Goal: Obtain resource: Obtain resource

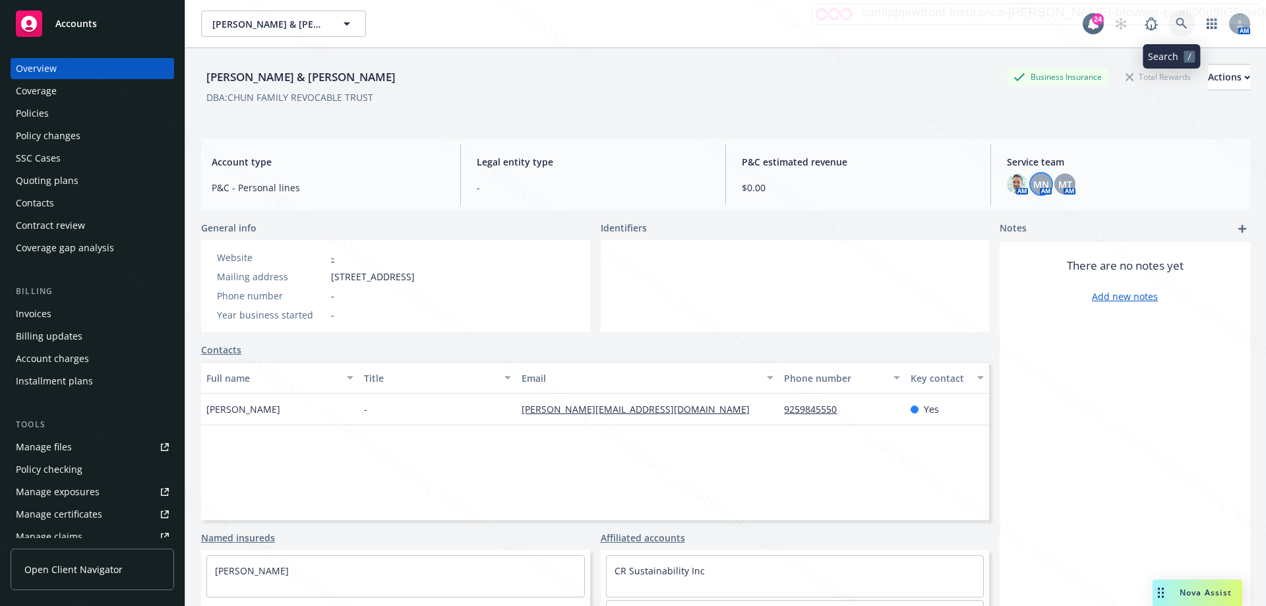
click at [1176, 27] on icon at bounding box center [1182, 24] width 12 height 12
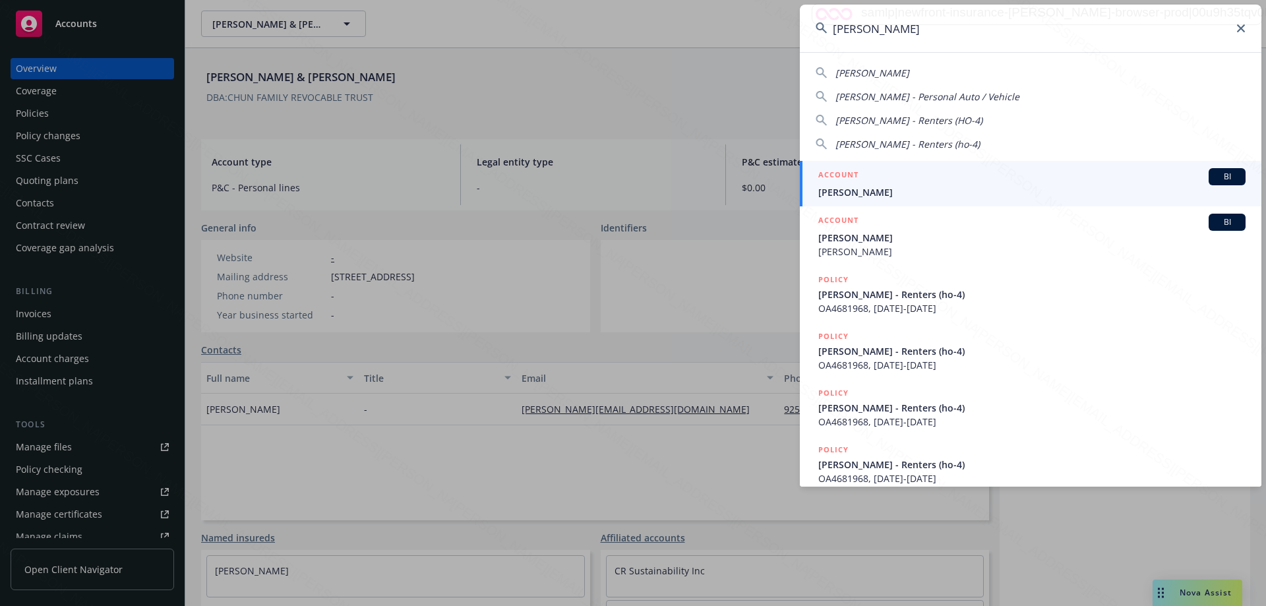
type input "[PERSON_NAME]"
click at [851, 185] on div "ACCOUNT BI" at bounding box center [1031, 176] width 427 height 17
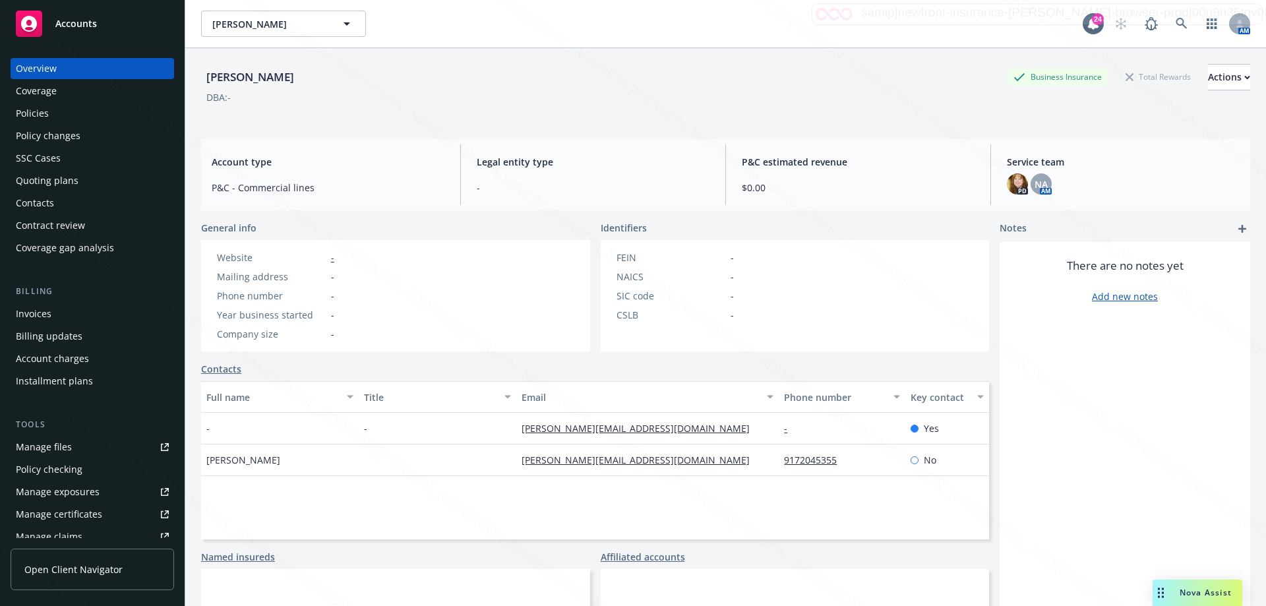
click at [42, 112] on div "Policies" at bounding box center [32, 113] width 33 height 21
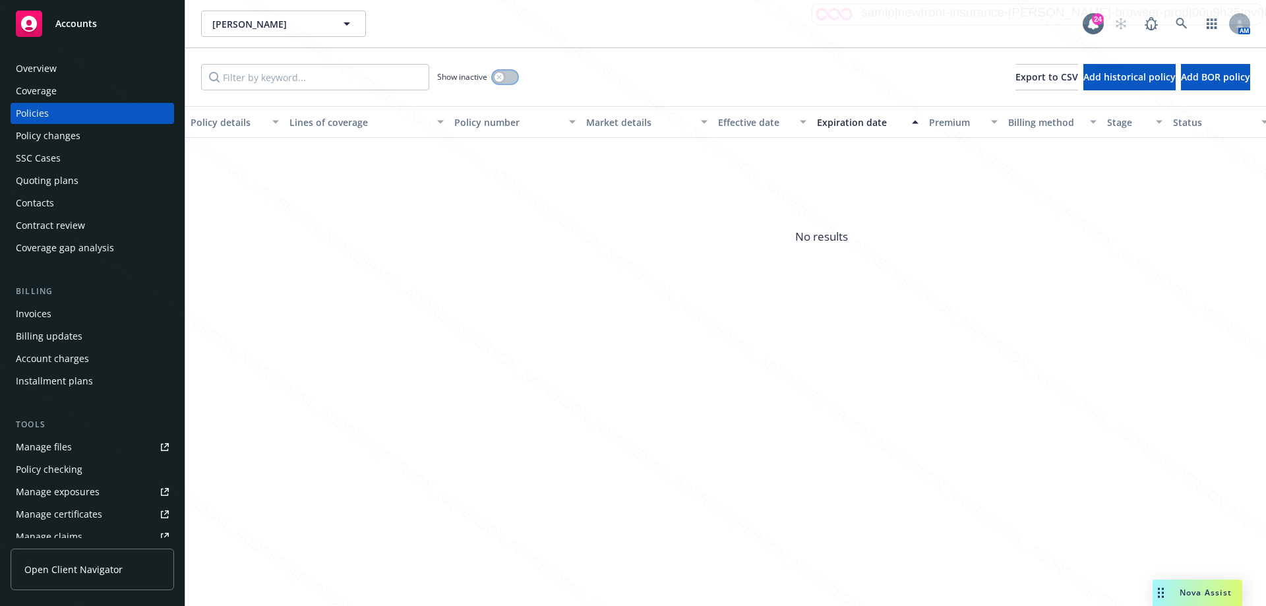
click at [508, 77] on button "button" at bounding box center [505, 77] width 25 height 13
click at [849, 125] on div "Expiration date" at bounding box center [860, 122] width 87 height 14
click at [498, 77] on button "button" at bounding box center [505, 77] width 25 height 13
click at [1180, 26] on icon at bounding box center [1182, 24] width 12 height 12
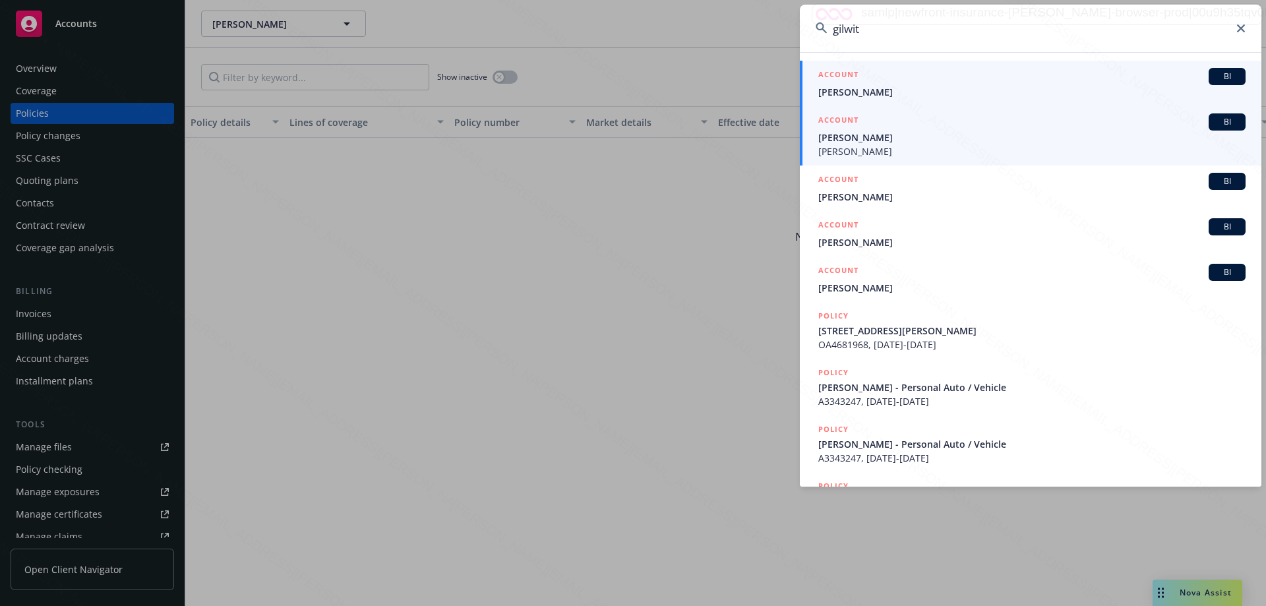
type input "gilwit"
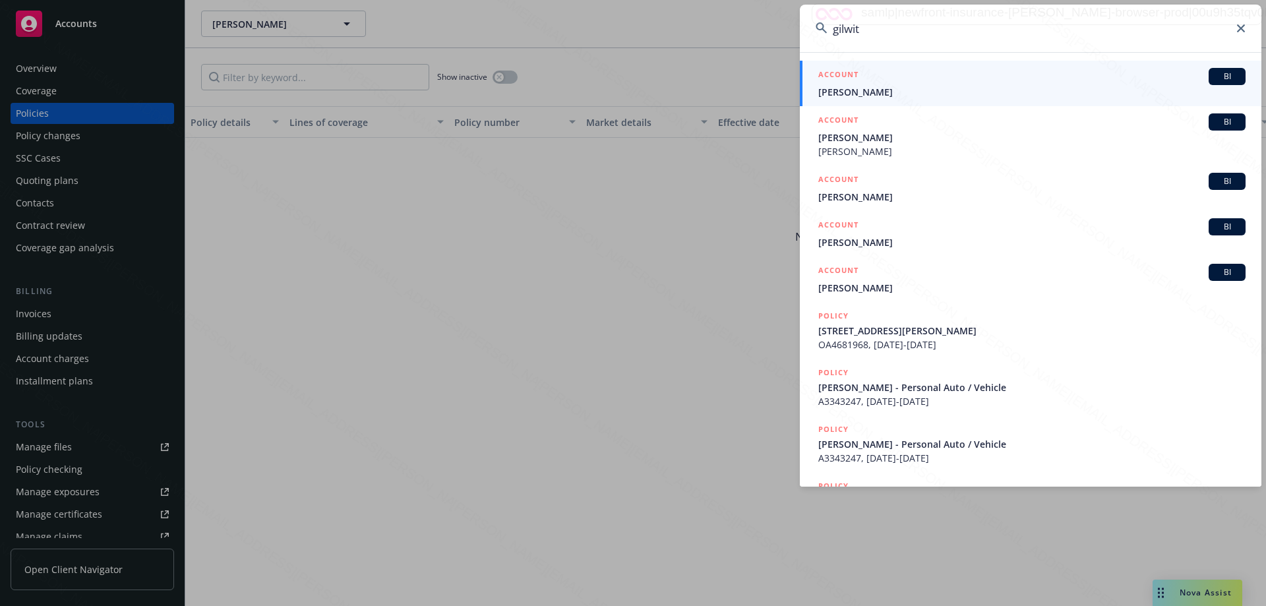
click at [841, 139] on span "[PERSON_NAME]" at bounding box center [1031, 138] width 427 height 14
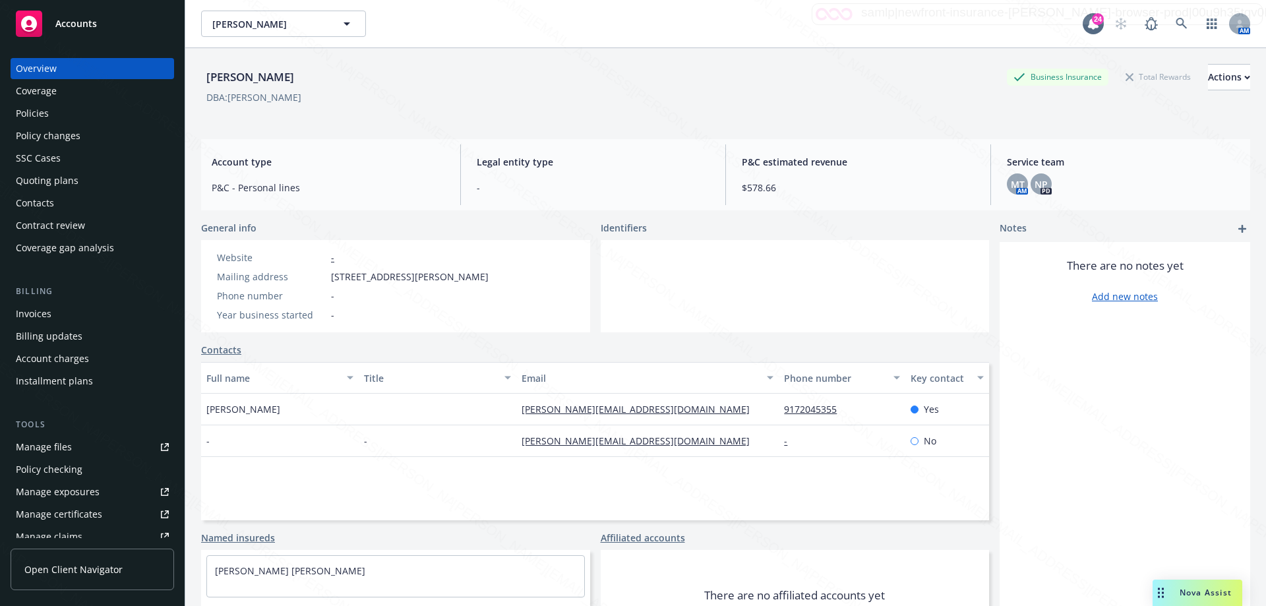
click at [23, 111] on div "Policies" at bounding box center [32, 113] width 33 height 21
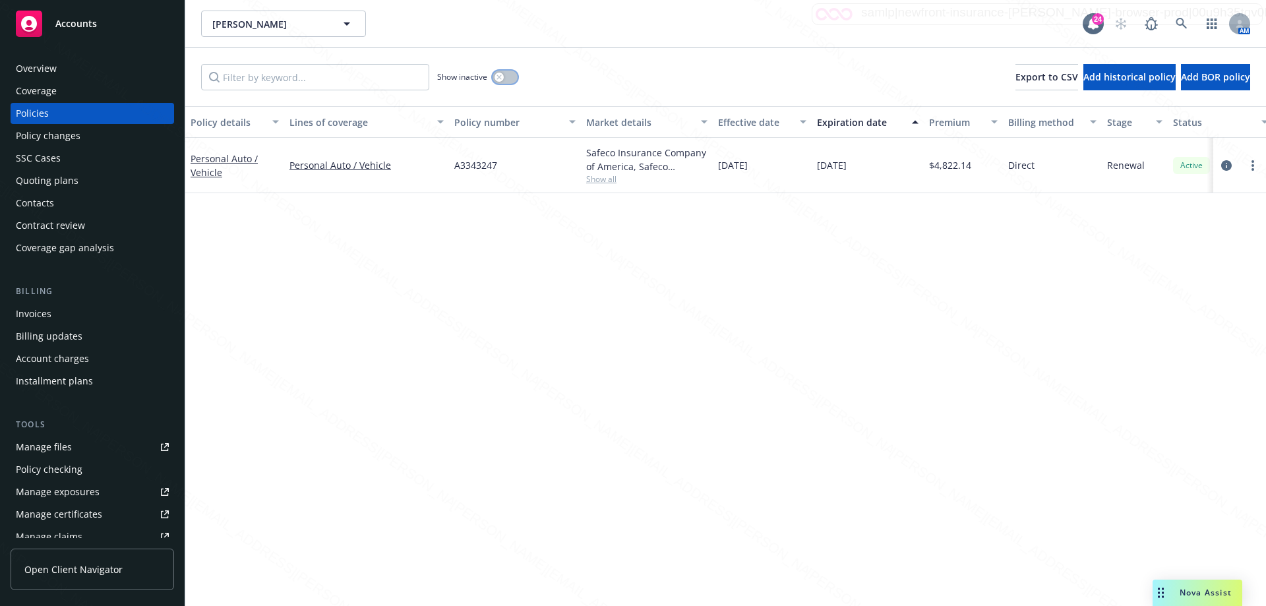
click at [508, 78] on button "button" at bounding box center [505, 77] width 25 height 13
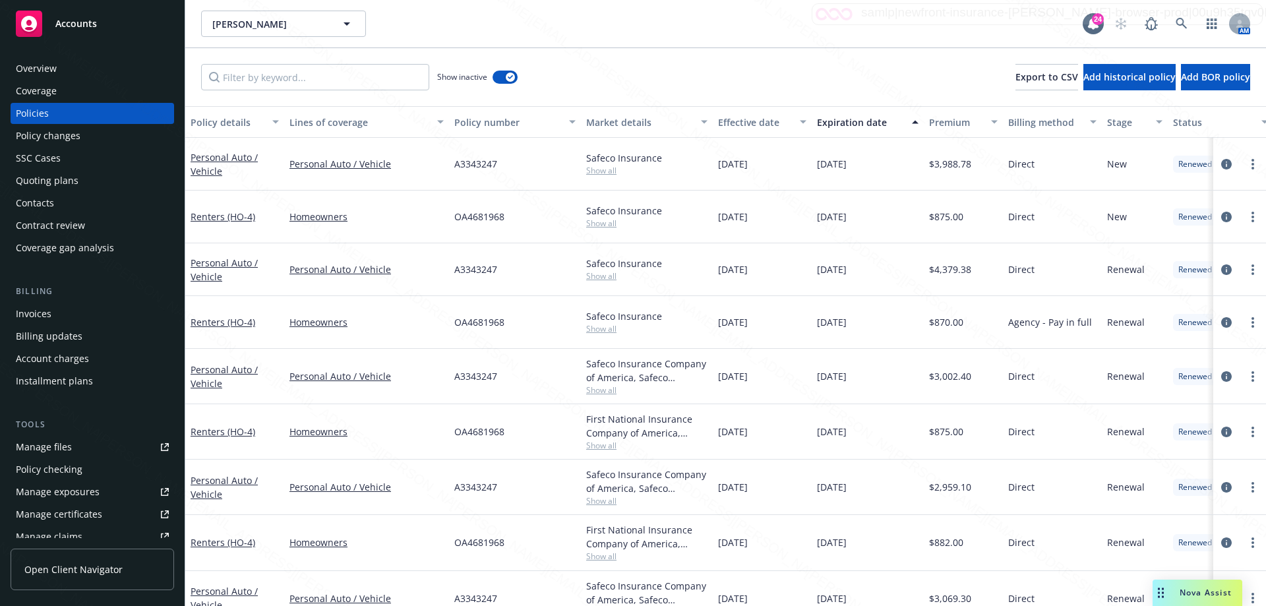
click at [873, 122] on div "Expiration date" at bounding box center [860, 122] width 87 height 14
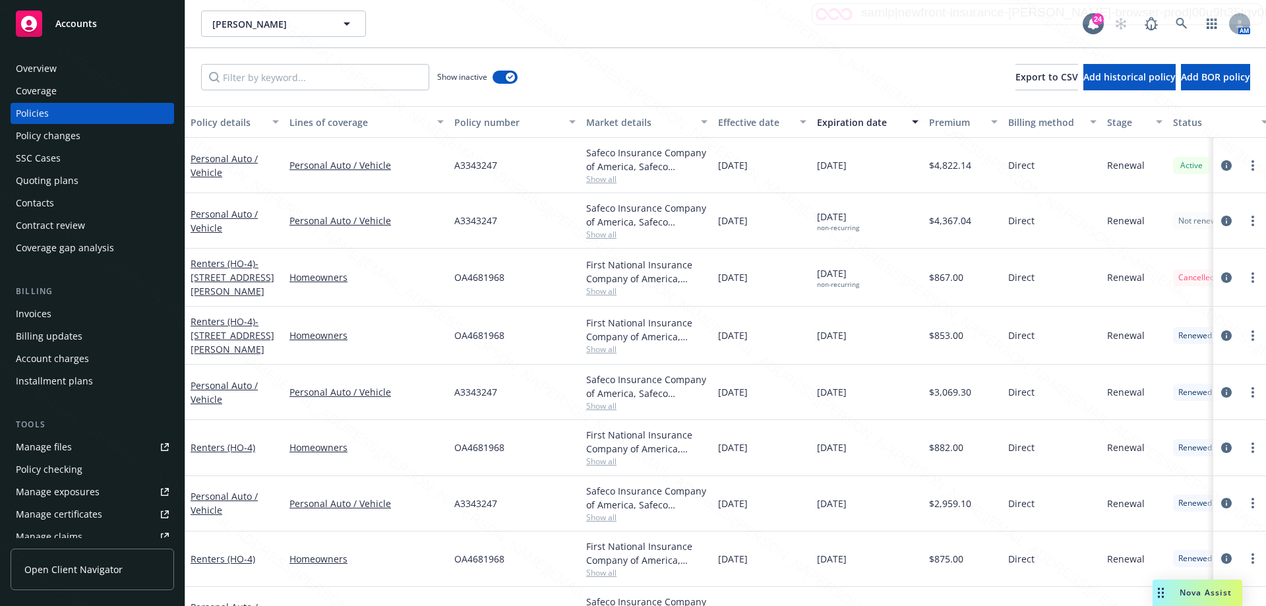
click at [891, 331] on div "[DATE]" at bounding box center [868, 336] width 112 height 58
click at [905, 288] on div "[DATE] non-recurring" at bounding box center [868, 278] width 112 height 58
click at [15, 73] on link "Overview" at bounding box center [93, 68] width 164 height 21
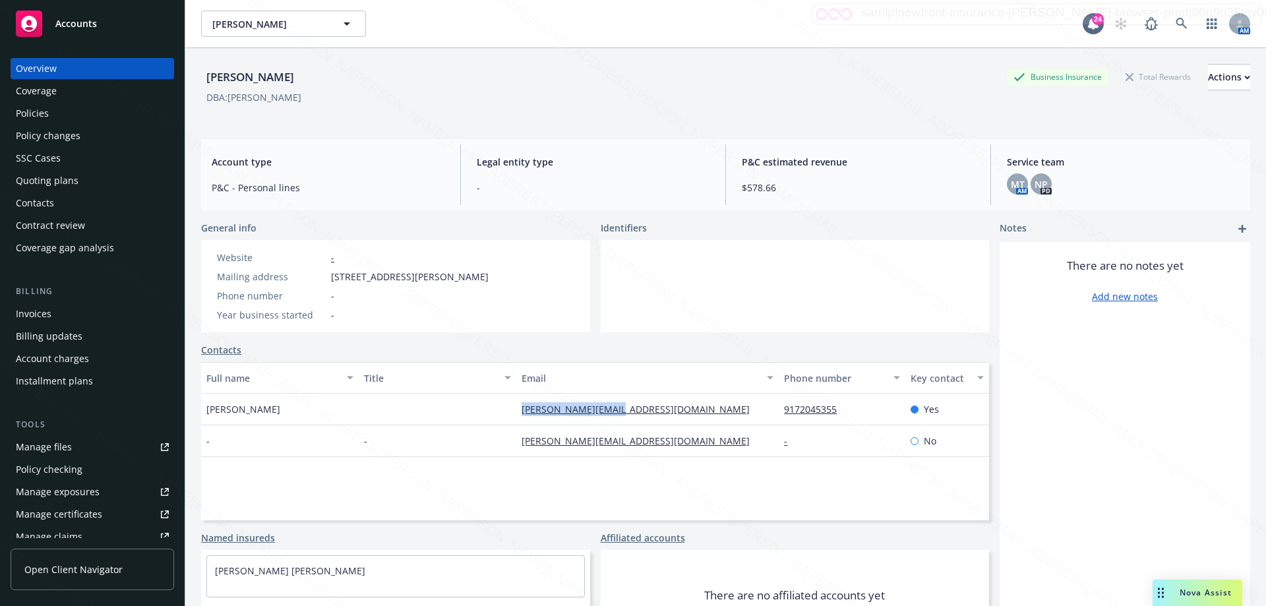
drag, startPoint x: 509, startPoint y: 411, endPoint x: 620, endPoint y: 411, distance: 111.4
click at [620, 411] on div "Craig Gilwit [EMAIL_ADDRESS][DOMAIN_NAME] 9172045355 Yes" at bounding box center [595, 410] width 788 height 32
click at [1208, 78] on div "Actions" at bounding box center [1229, 77] width 42 height 25
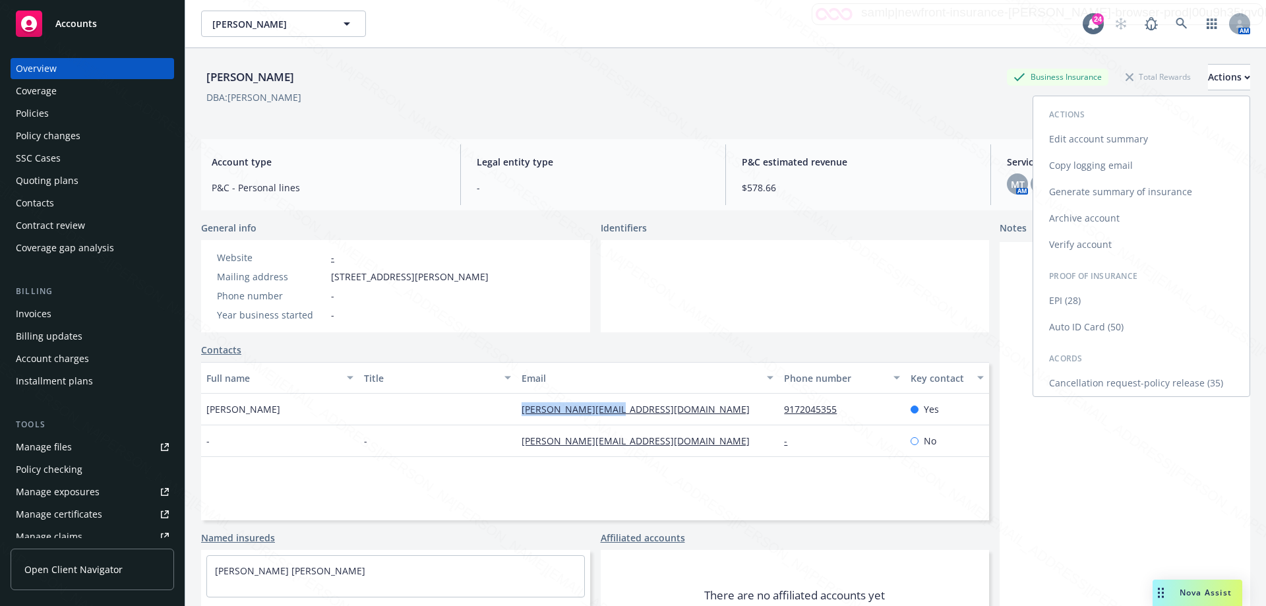
click at [1093, 382] on link "Cancellation request-policy release (35)" at bounding box center [1141, 383] width 216 height 26
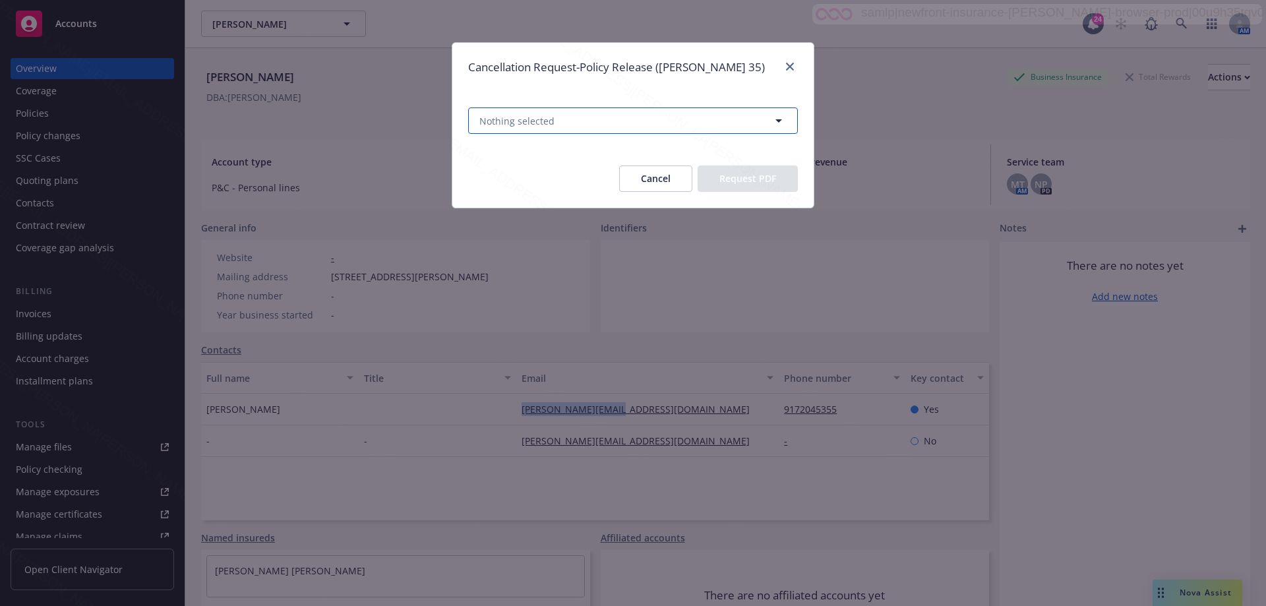
click at [708, 121] on button "Nothing selected" at bounding box center [633, 120] width 330 height 26
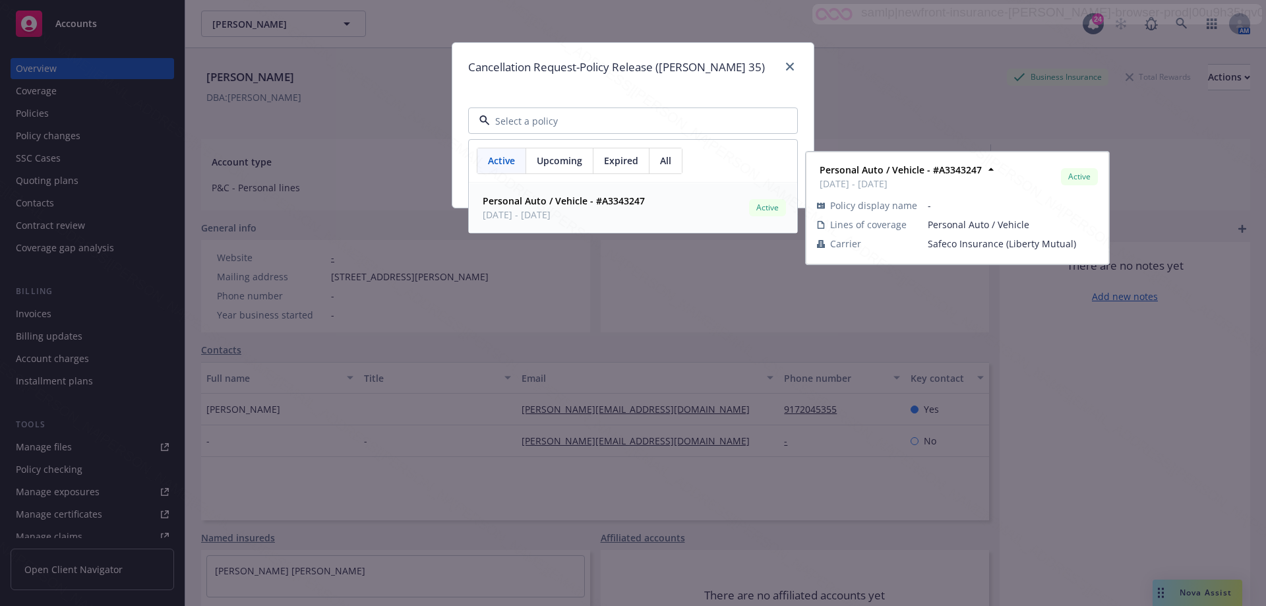
click at [562, 206] on strong "Personal Auto / Vehicle - #A3343247" at bounding box center [564, 201] width 162 height 13
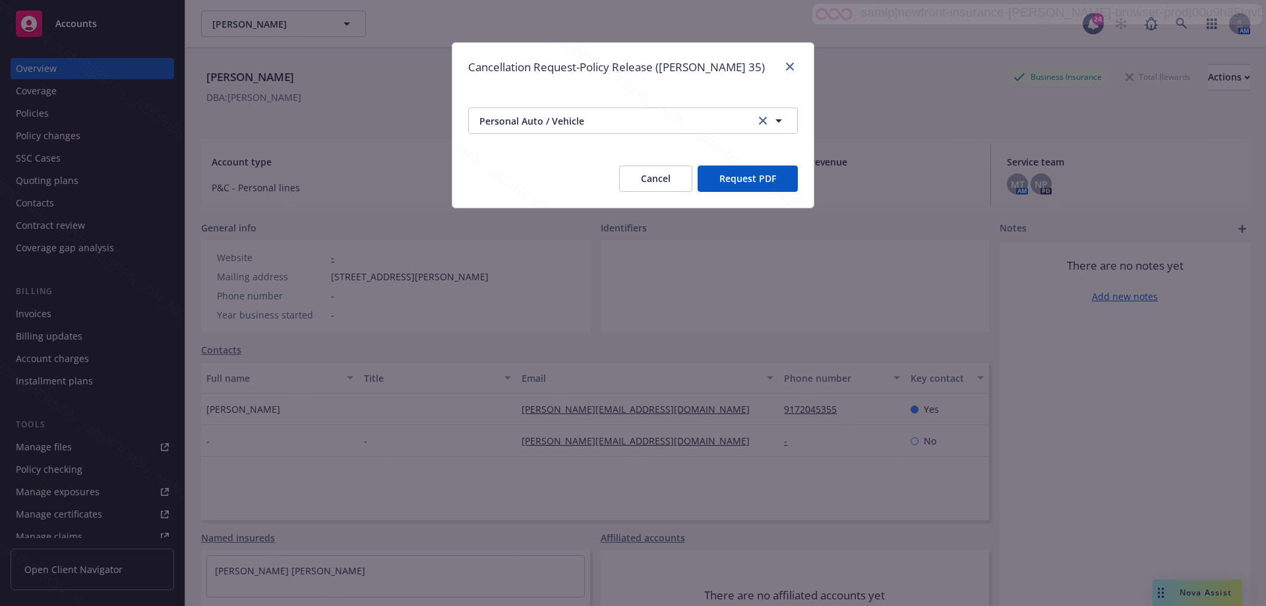
click at [748, 173] on button "Request PDF" at bounding box center [748, 178] width 100 height 26
drag, startPoint x: 674, startPoint y: 179, endPoint x: 250, endPoint y: 170, distance: 424.0
click at [673, 179] on button "Cancel" at bounding box center [655, 178] width 73 height 26
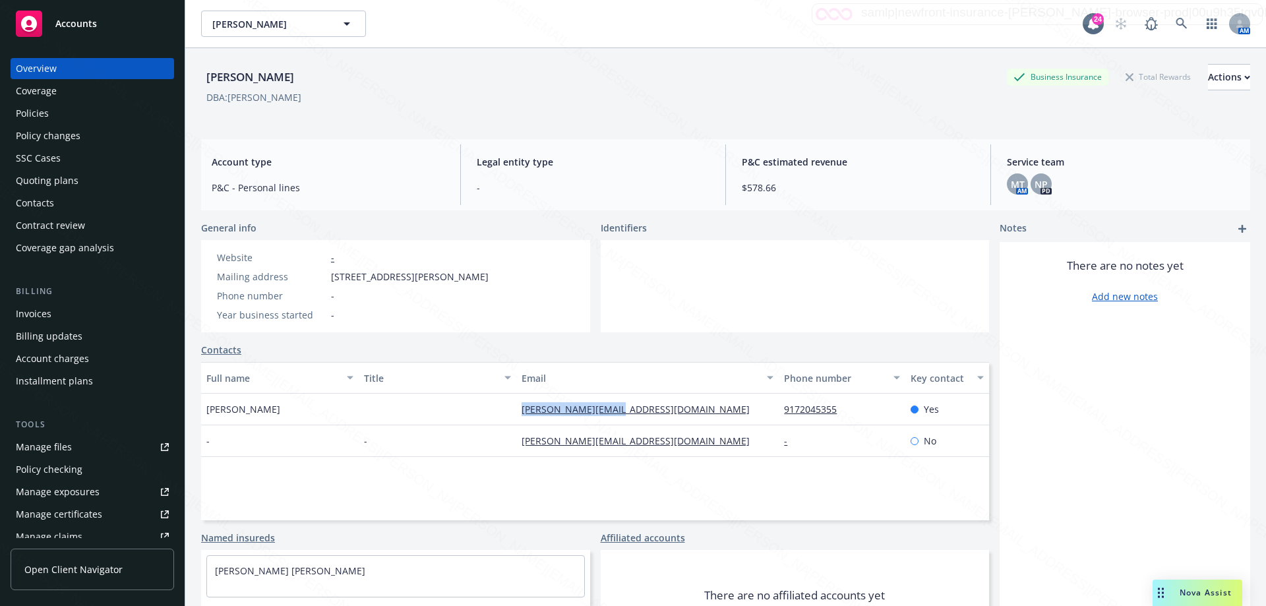
drag, startPoint x: 510, startPoint y: 406, endPoint x: 653, endPoint y: 413, distance: 143.3
click at [653, 413] on div "Craig Gilwit [EMAIL_ADDRESS][DOMAIN_NAME] 9172045355 Yes" at bounding box center [595, 410] width 788 height 32
copy link "[PERSON_NAME][EMAIL_ADDRESS][DOMAIN_NAME]"
